Goal: Complete application form

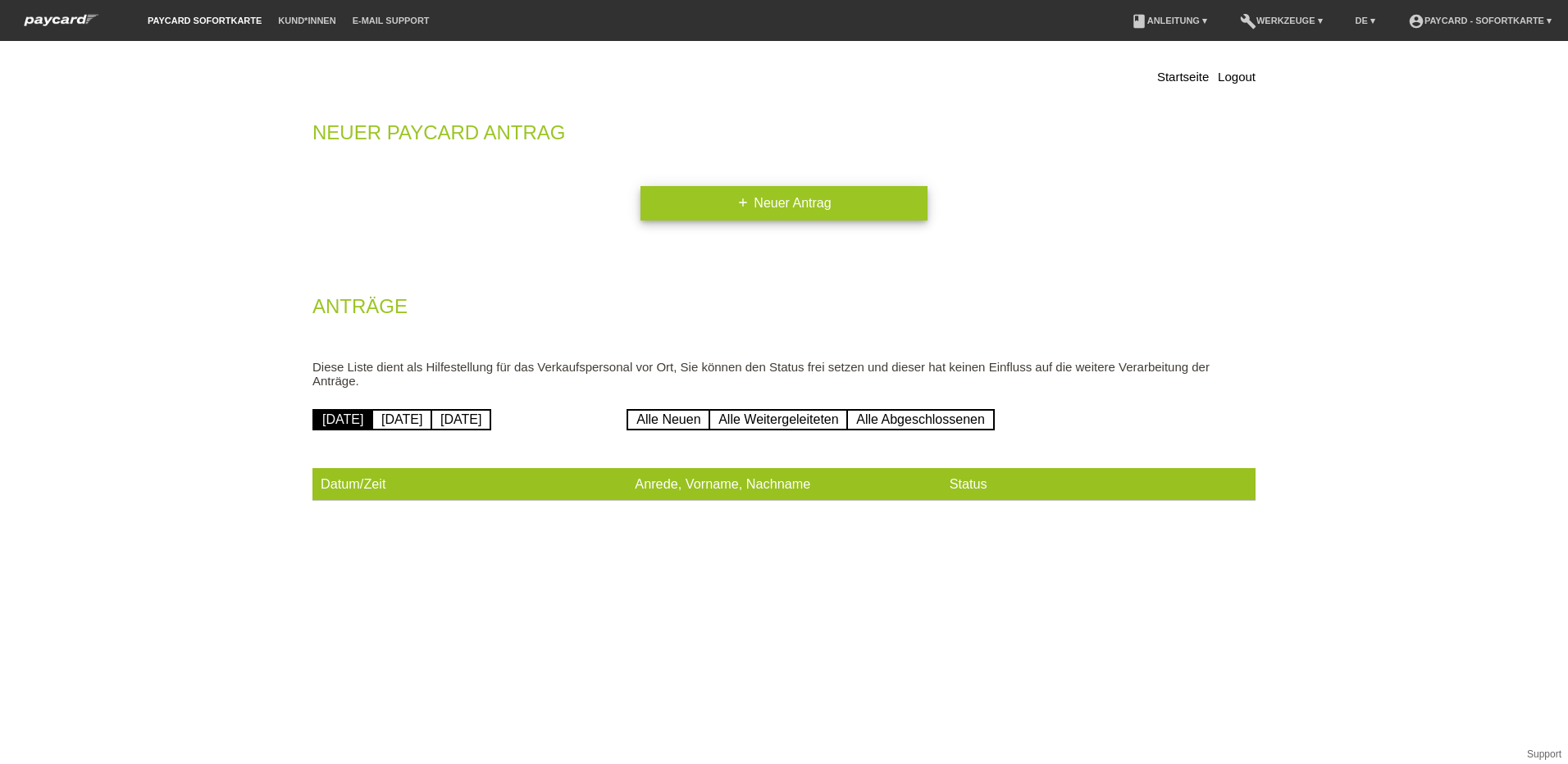
click at [764, 200] on link "add Neuer Antrag" at bounding box center [784, 203] width 287 height 34
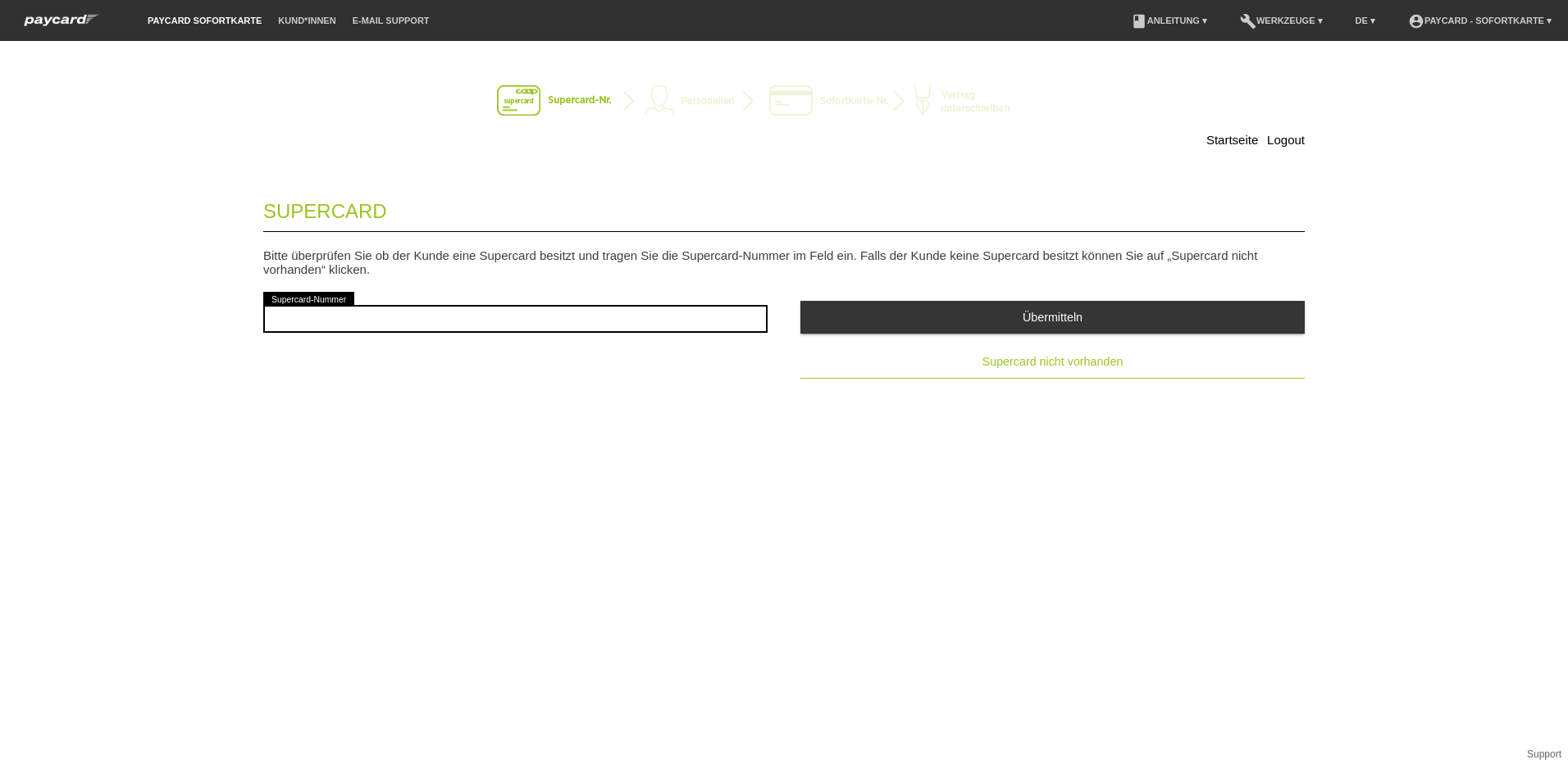
click at [1018, 362] on span "Supercard nicht vorhanden" at bounding box center [1053, 362] width 141 height 13
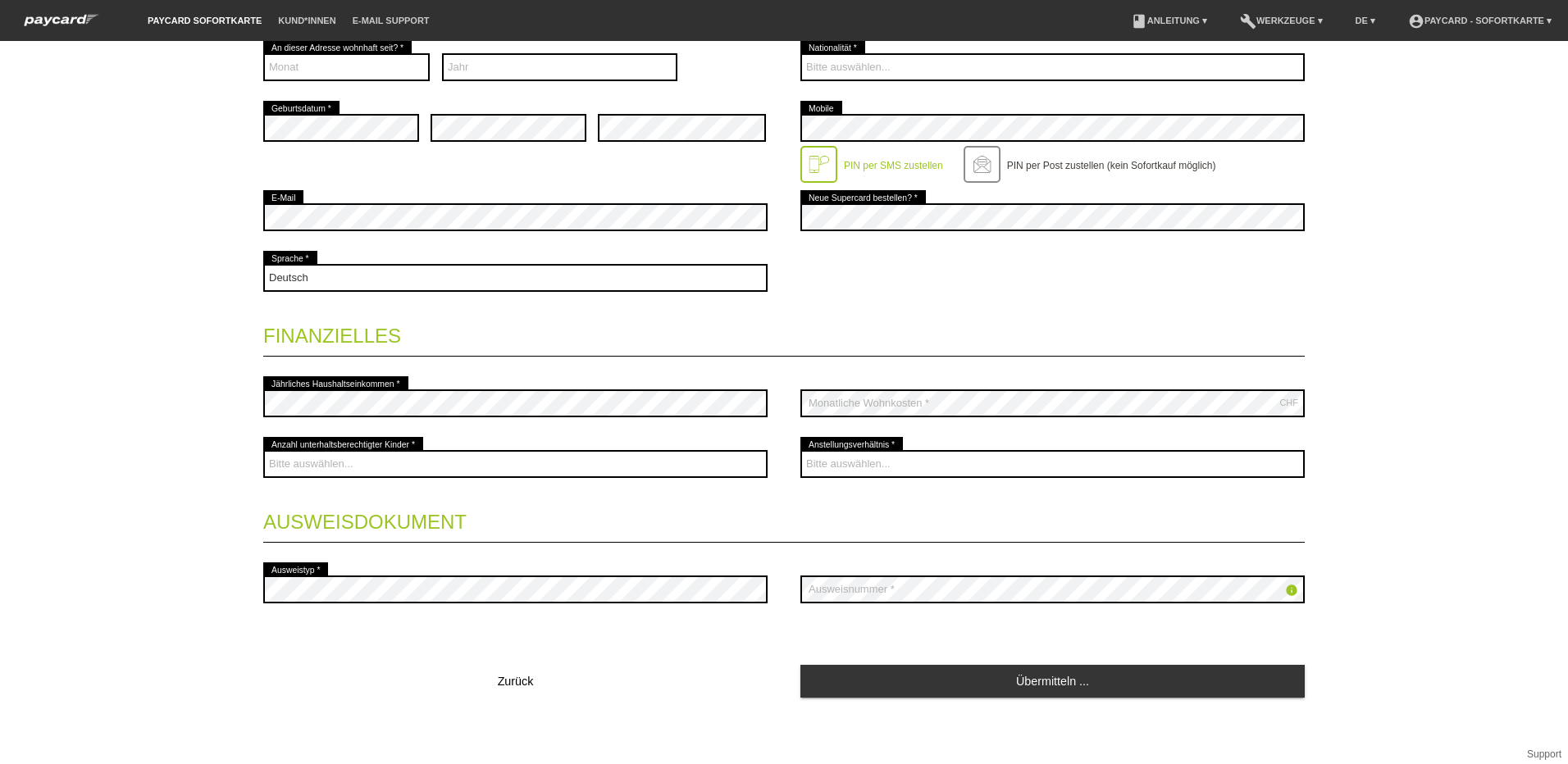
scroll to position [412, 0]
